Goal: Task Accomplishment & Management: Use online tool/utility

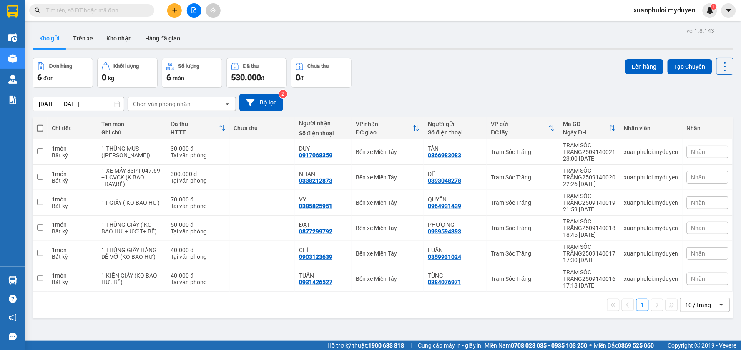
click at [36, 131] on th at bounding box center [40, 129] width 15 height 22
click at [42, 127] on span at bounding box center [40, 128] width 7 height 7
click at [40, 124] on input "checkbox" at bounding box center [40, 124] width 0 height 0
checkbox input "true"
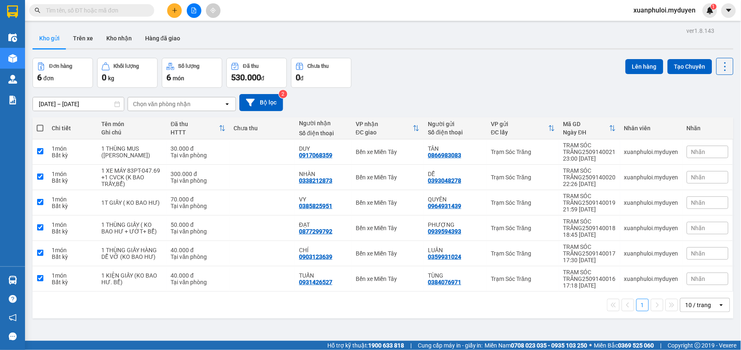
checkbox input "true"
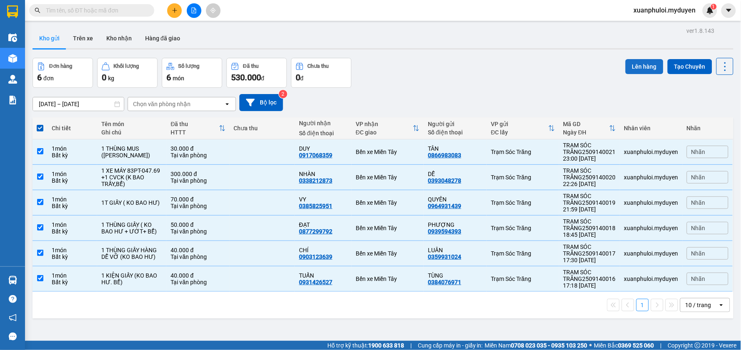
click at [646, 68] on button "Lên hàng" at bounding box center [644, 66] width 38 height 15
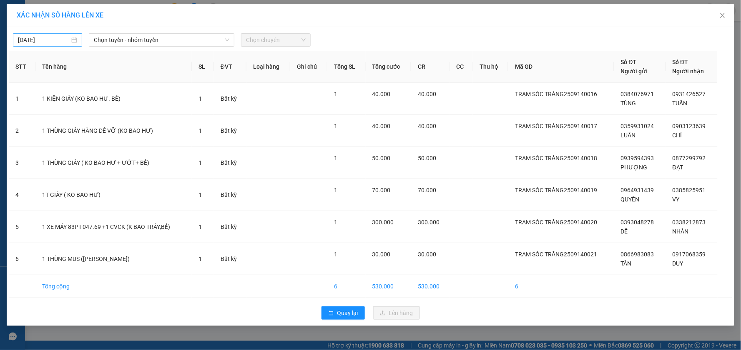
click at [35, 44] on body "Kết quả tìm kiếm ( 0 ) Bộ lọc No Data xuanphuloi.myduyen 1 Điều hành xe Kho hàn…" at bounding box center [370, 175] width 741 height 350
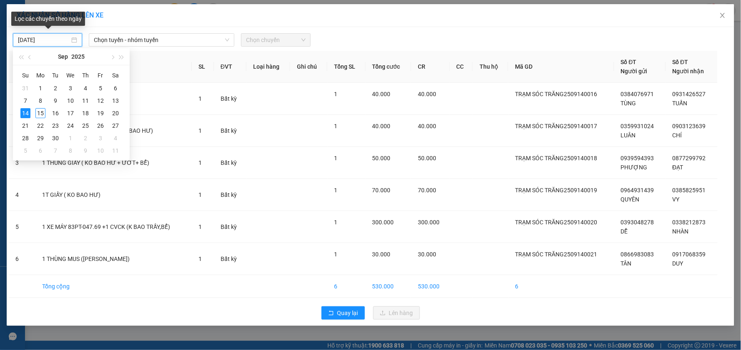
click at [46, 43] on input "[DATE]" at bounding box center [44, 39] width 52 height 9
click at [40, 110] on div "15" at bounding box center [40, 113] width 10 height 10
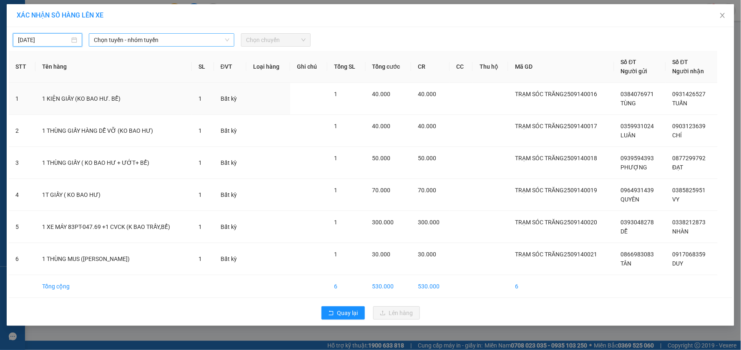
type input "[DATE]"
click at [157, 41] on span "Chọn tuyến - nhóm tuyến" at bounding box center [161, 40] width 135 height 13
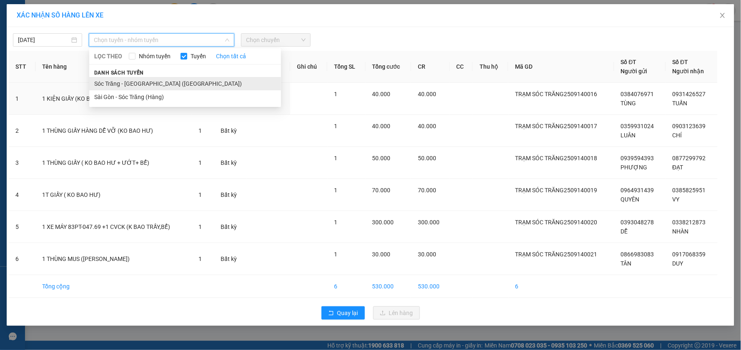
click at [138, 87] on li "Sóc Trăng - [GEOGRAPHIC_DATA] ([GEOGRAPHIC_DATA])" at bounding box center [185, 83] width 192 height 13
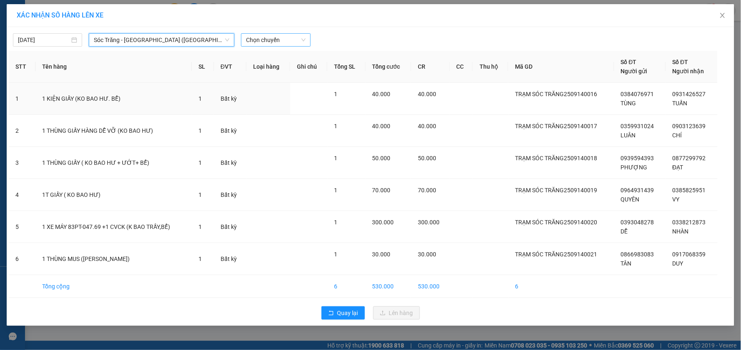
click at [264, 43] on span "Chọn chuyến" at bounding box center [275, 40] width 59 height 13
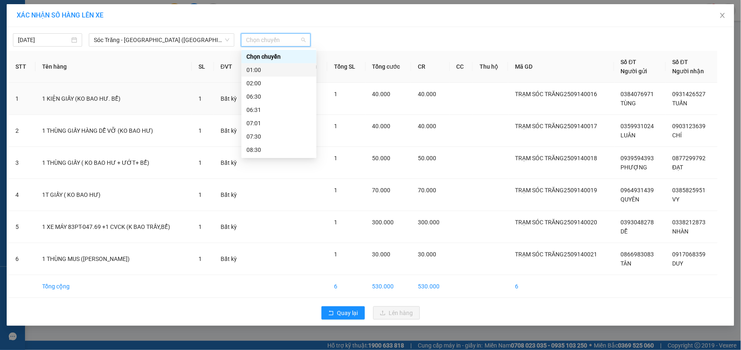
click at [255, 67] on div "01:00" at bounding box center [278, 69] width 65 height 9
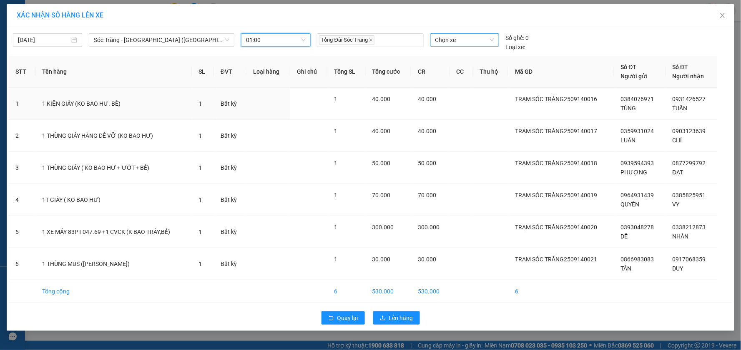
click at [476, 44] on span "Chọn xe" at bounding box center [464, 40] width 59 height 13
type input "232"
click at [476, 55] on div "51B-232.13" at bounding box center [464, 56] width 59 height 9
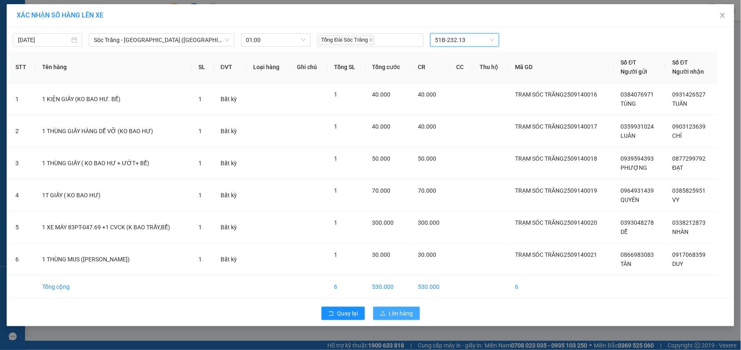
click at [408, 310] on span "Lên hàng" at bounding box center [401, 313] width 24 height 9
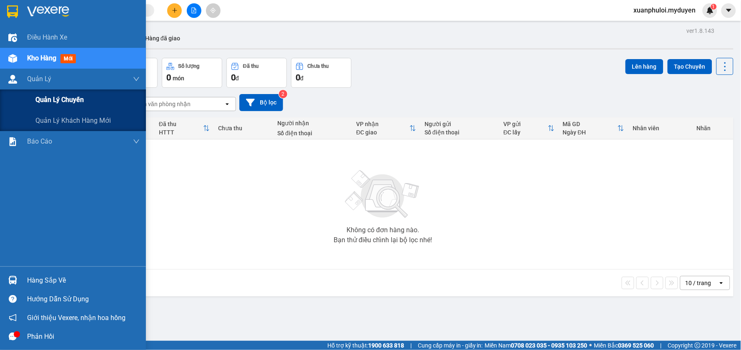
click at [39, 98] on span "Quản lý chuyến" at bounding box center [59, 100] width 48 height 10
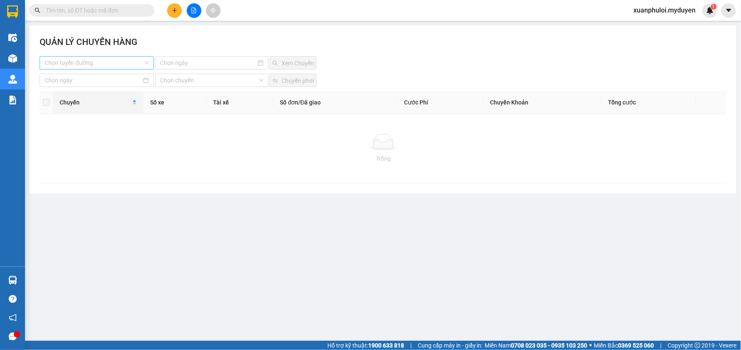
click at [83, 69] on input "search" at bounding box center [94, 63] width 98 height 13
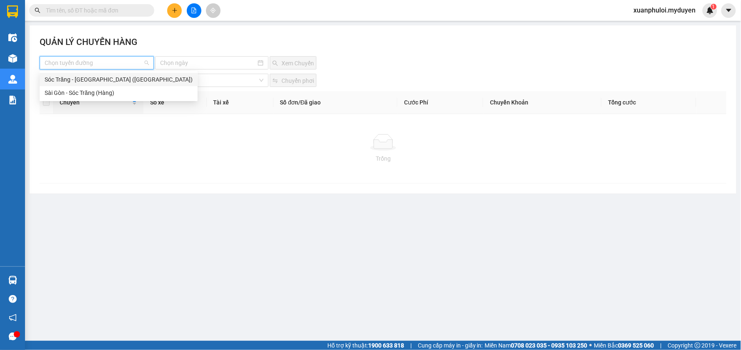
click at [85, 82] on div "Sóc Trăng - [GEOGRAPHIC_DATA] ([GEOGRAPHIC_DATA])" at bounding box center [119, 79] width 148 height 9
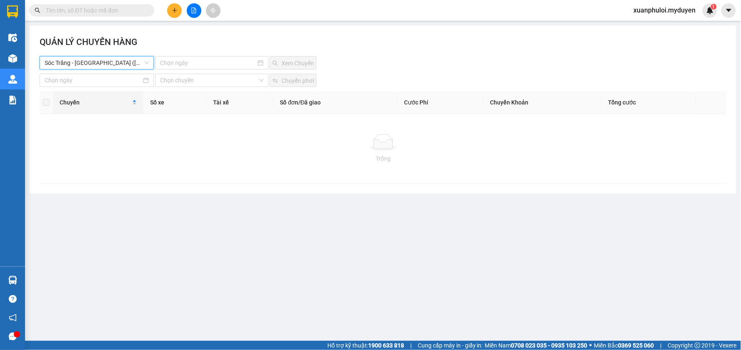
click at [198, 70] on div "QUẢN LÝ CHUYẾN HÀNG Sóc Trăng - Sài Gòn (Hàng) Sóc Trăng - Sài Gòn (Hàng) Xem C…" at bounding box center [383, 109] width 706 height 168
click at [200, 65] on input at bounding box center [207, 62] width 95 height 9
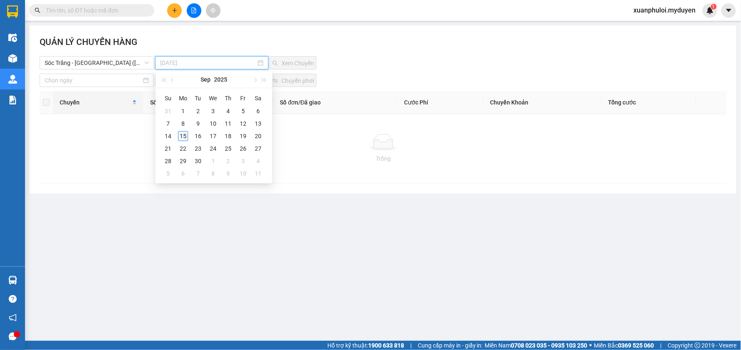
type input "15-09-2025"
click at [185, 138] on div "15" at bounding box center [183, 136] width 10 height 10
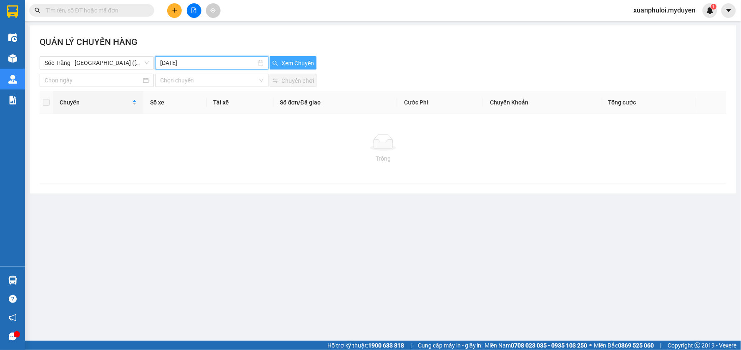
click at [292, 61] on span "Xem Chuyến" at bounding box center [297, 63] width 33 height 9
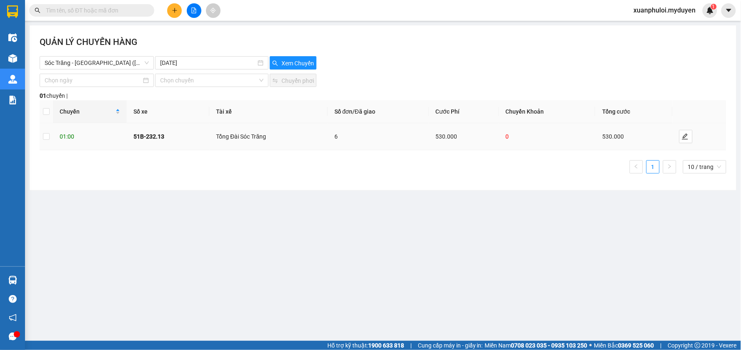
click at [370, 133] on div "6" at bounding box center [378, 136] width 88 height 9
click at [688, 137] on span "edit" at bounding box center [685, 136] width 13 height 7
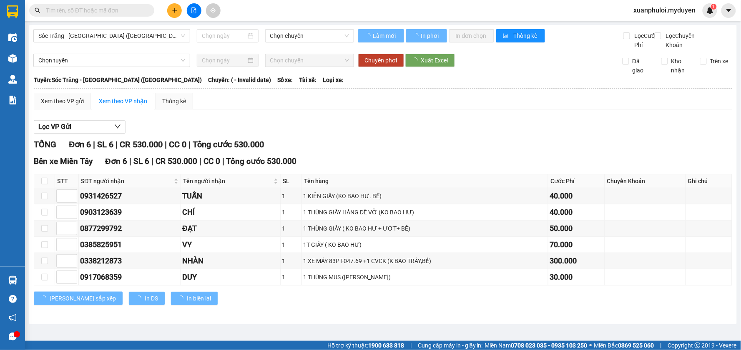
type input "[DATE]"
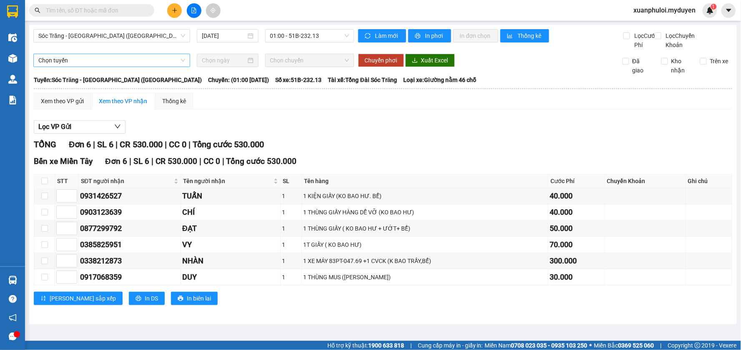
click at [101, 67] on span "Chọn tuyến" at bounding box center [111, 60] width 147 height 13
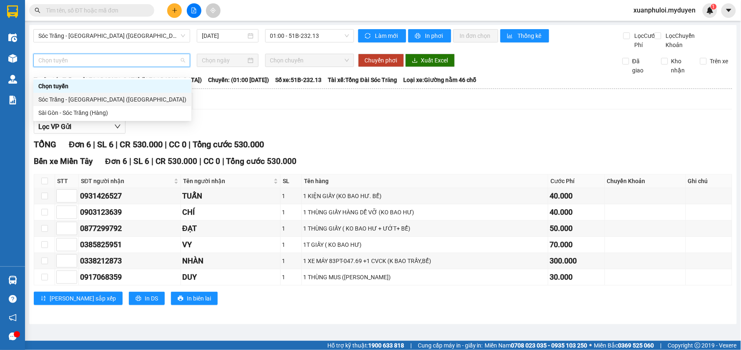
click at [83, 98] on div "Sóc Trăng - [GEOGRAPHIC_DATA] ([GEOGRAPHIC_DATA])" at bounding box center [112, 99] width 148 height 9
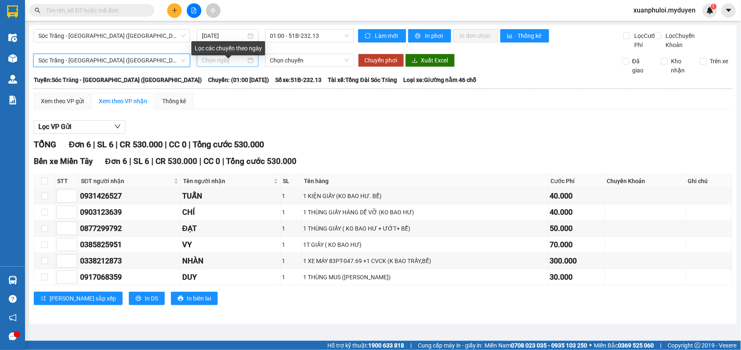
click at [230, 65] on input at bounding box center [224, 60] width 44 height 9
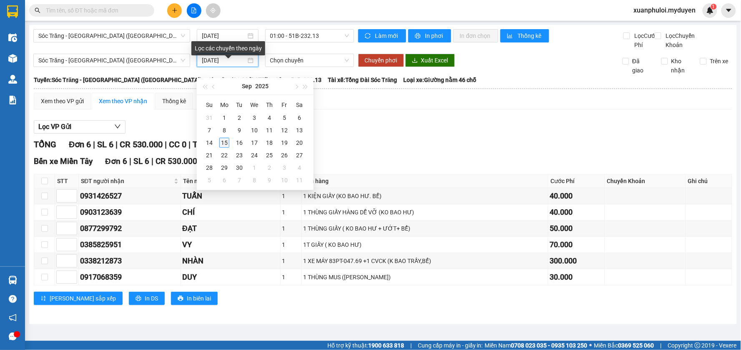
type input "[DATE]"
click at [221, 141] on div "15" at bounding box center [224, 143] width 10 height 10
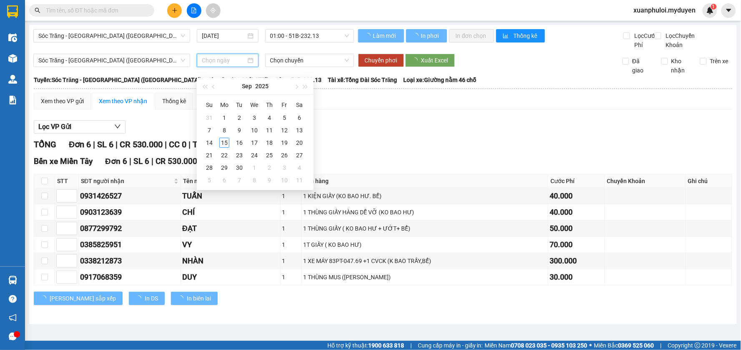
type input "[DATE]"
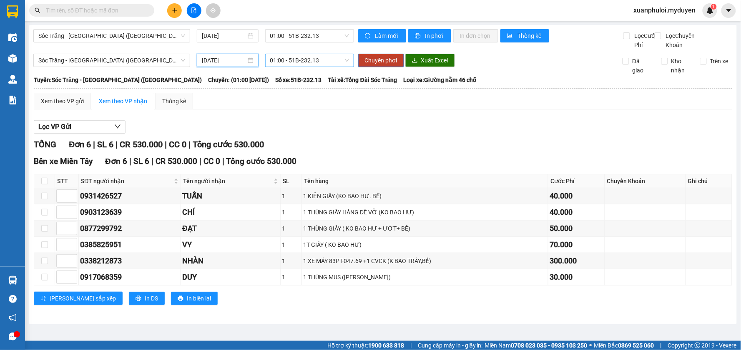
click at [324, 67] on span "01:00 - 51B-232.13" at bounding box center [309, 60] width 79 height 13
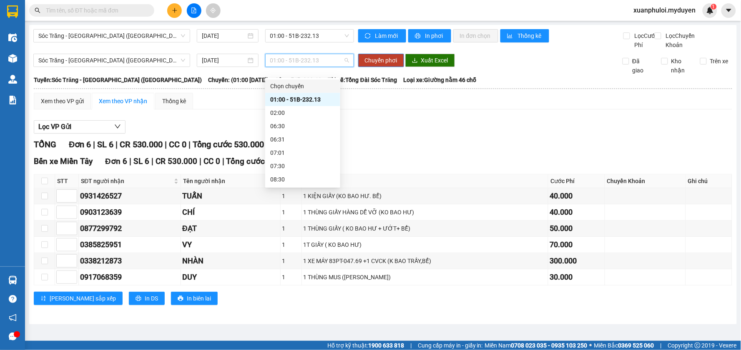
click at [323, 67] on span "01:00 - 51B-232.13" at bounding box center [309, 60] width 79 height 13
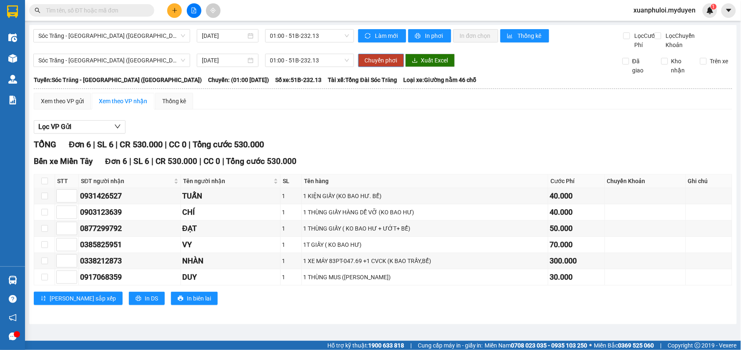
click at [375, 65] on span "Chuyển phơi" at bounding box center [381, 60] width 33 height 9
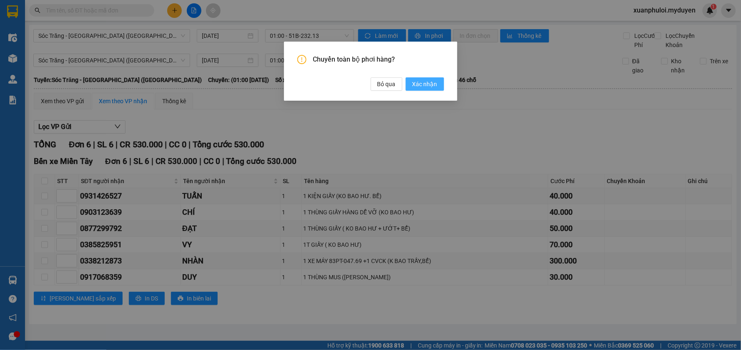
click at [417, 86] on span "Xác nhận" at bounding box center [424, 84] width 25 height 9
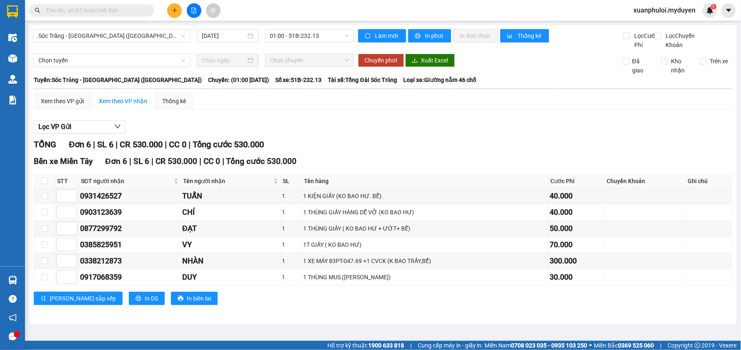
click at [40, 188] on th at bounding box center [44, 182] width 21 height 14
click at [43, 185] on input "checkbox" at bounding box center [44, 181] width 7 height 7
checkbox input "true"
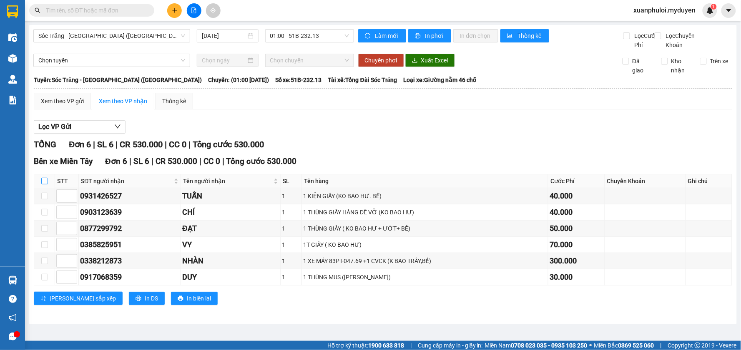
checkbox input "true"
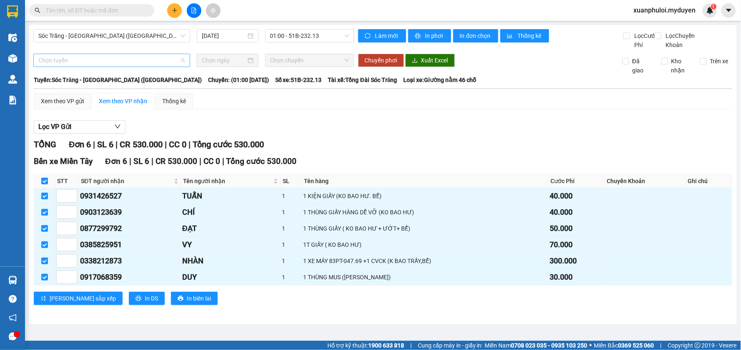
click at [104, 67] on span "Chọn tuyến" at bounding box center [111, 60] width 147 height 13
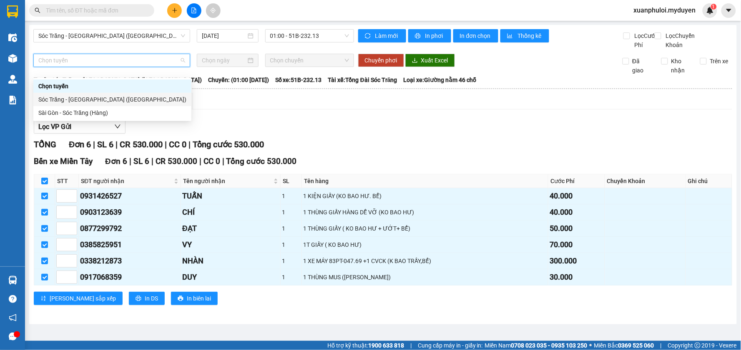
click at [79, 97] on div "Sóc Trăng - [GEOGRAPHIC_DATA] ([GEOGRAPHIC_DATA])" at bounding box center [112, 99] width 148 height 9
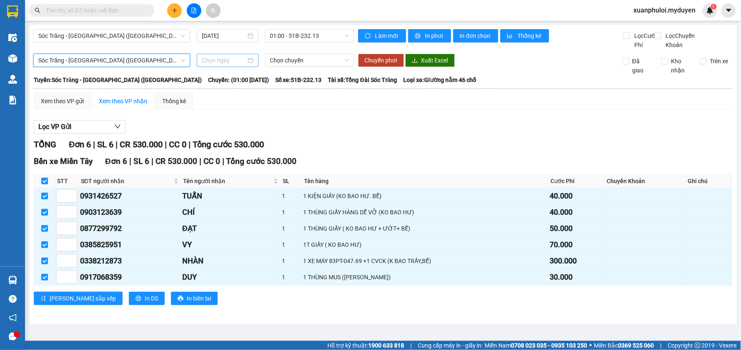
click at [235, 65] on input at bounding box center [224, 60] width 44 height 9
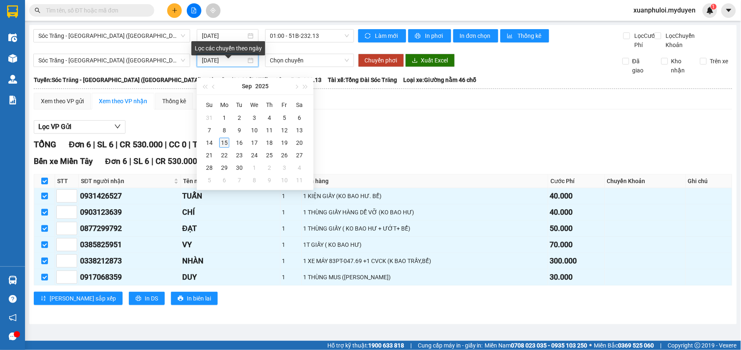
type input "[DATE]"
click at [220, 141] on div "15" at bounding box center [224, 143] width 10 height 10
type input "[DATE]"
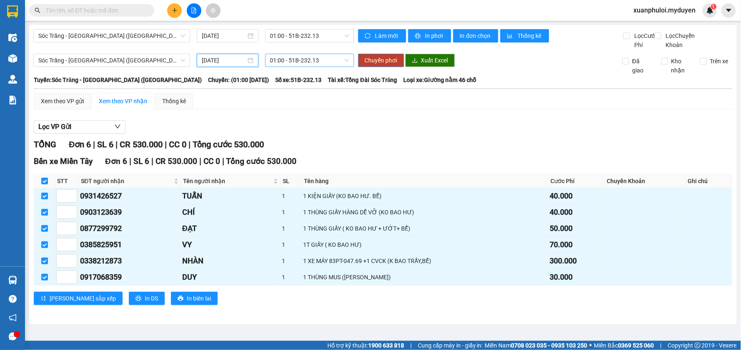
click at [328, 67] on span "01:00 - 51B-232.13" at bounding box center [309, 60] width 79 height 13
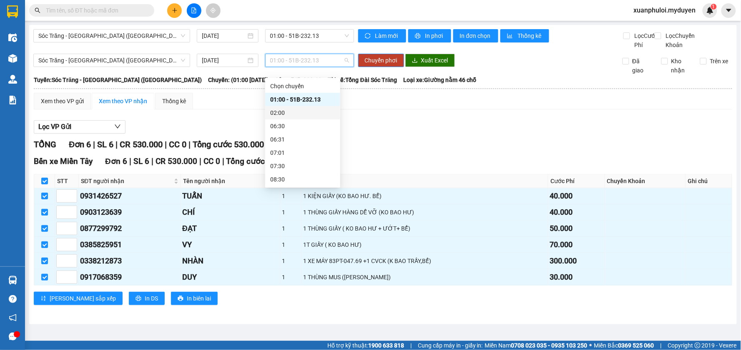
click at [287, 110] on div "02:00" at bounding box center [302, 112] width 65 height 9
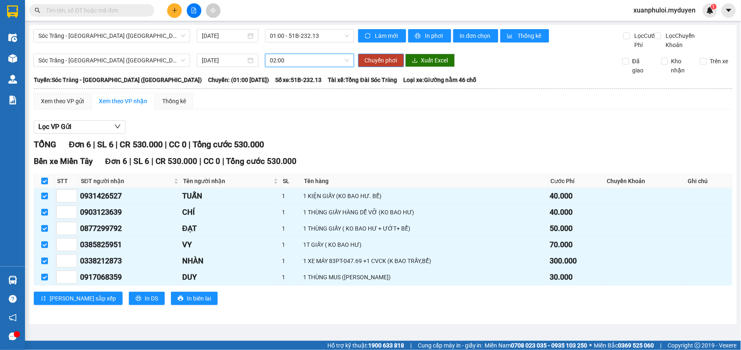
click at [306, 67] on span "02:00" at bounding box center [309, 60] width 79 height 13
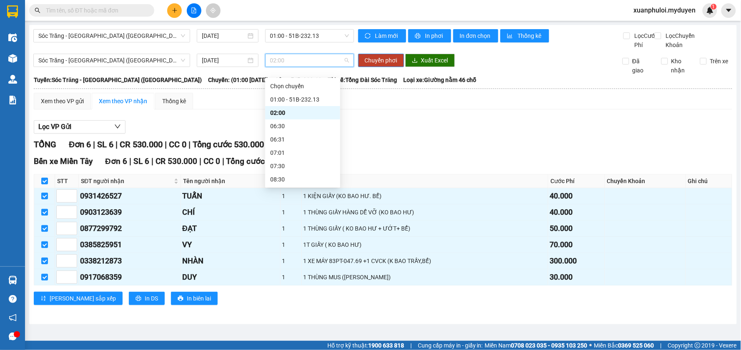
click at [306, 67] on span "02:00" at bounding box center [309, 60] width 79 height 13
drag, startPoint x: 298, startPoint y: 73, endPoint x: 267, endPoint y: 66, distance: 32.0
click at [267, 66] on div "02:00" at bounding box center [309, 60] width 89 height 13
click at [294, 99] on div "01:00 - 51B-232.13" at bounding box center [302, 99] width 65 height 9
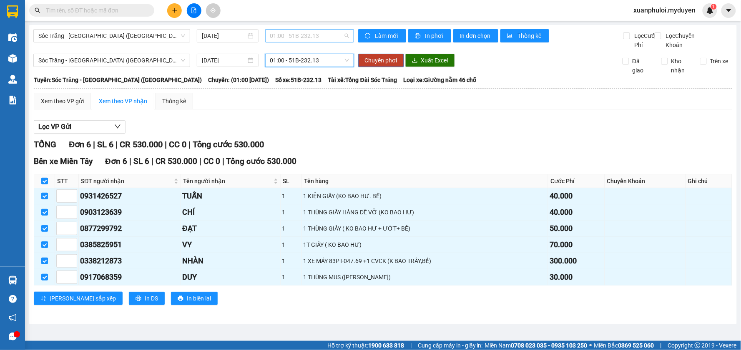
click at [308, 35] on span "01:00 - 51B-232.13" at bounding box center [309, 36] width 79 height 13
click at [300, 64] on div "01:00 - 51B-232.13" at bounding box center [302, 65] width 65 height 9
click at [557, 50] on div "Làm mới In phơi In đơn chọn Thống kê" at bounding box center [490, 39] width 265 height 20
click at [42, 186] on label at bounding box center [44, 181] width 7 height 9
click at [42, 185] on input "checkbox" at bounding box center [44, 181] width 7 height 7
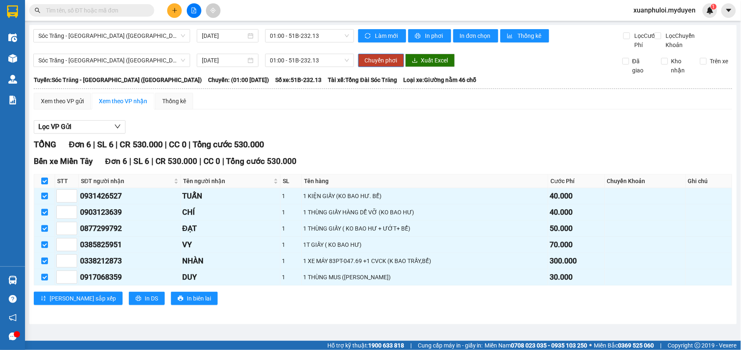
checkbox input "false"
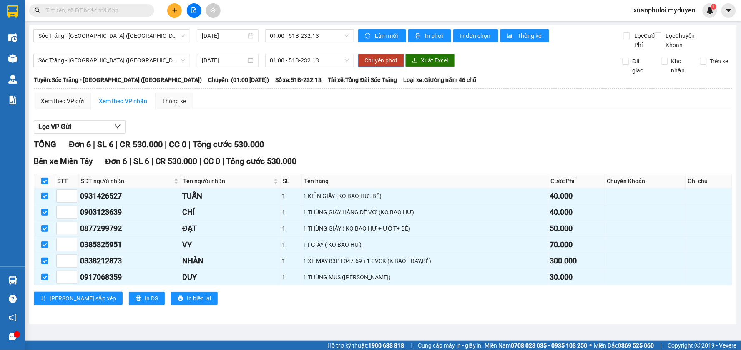
checkbox input "false"
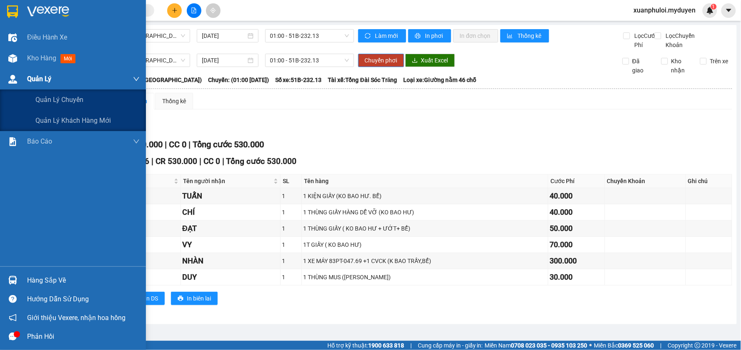
click at [39, 75] on span "Quản Lý" at bounding box center [39, 79] width 24 height 10
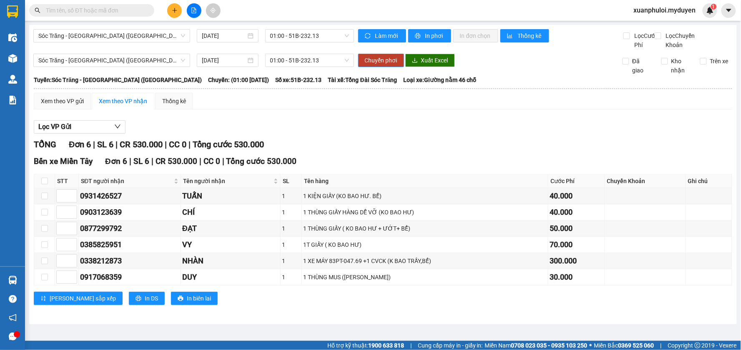
click at [526, 66] on div "Chuyển phơi Xuất Excel" at bounding box center [483, 60] width 250 height 13
